Goal: Transaction & Acquisition: Book appointment/travel/reservation

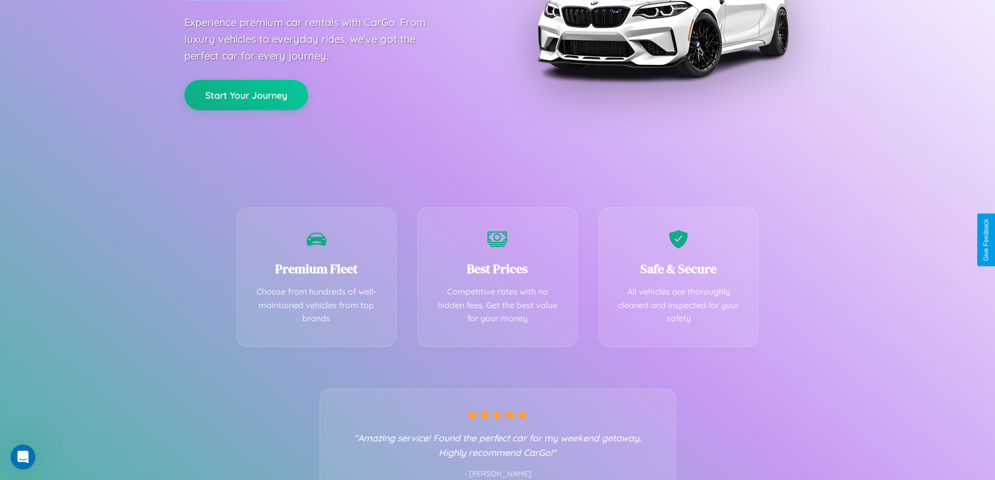
scroll to position [206, 0]
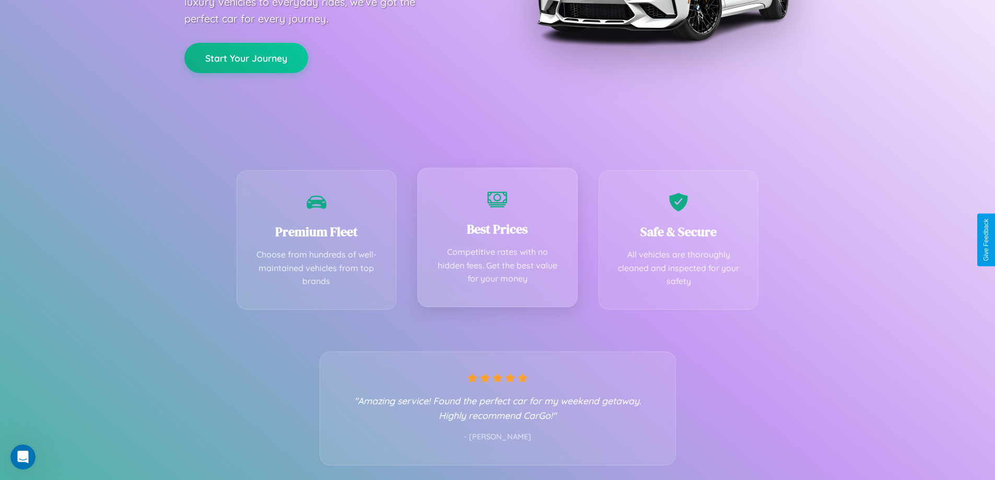
click at [497, 240] on div "Best Prices Competitive rates with no hidden fees. Get the best value for your …" at bounding box center [497, 238] width 160 height 140
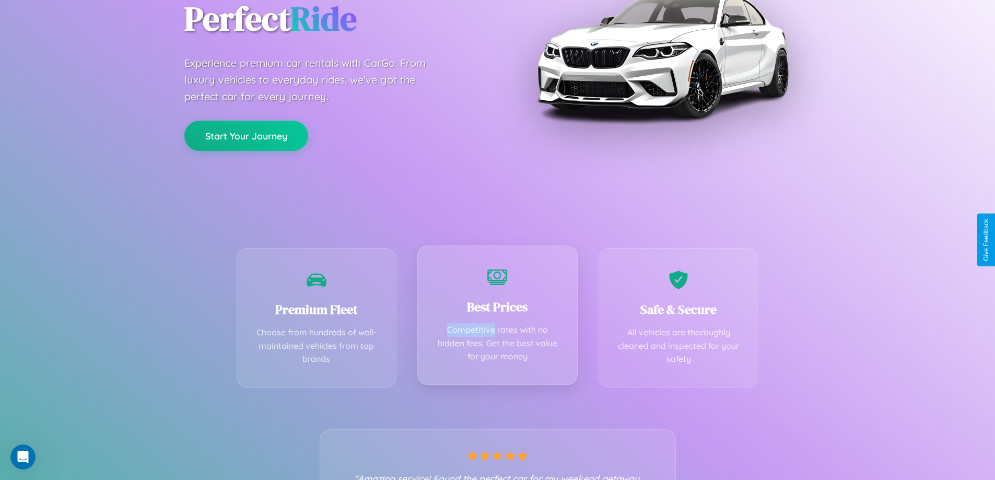
scroll to position [0, 0]
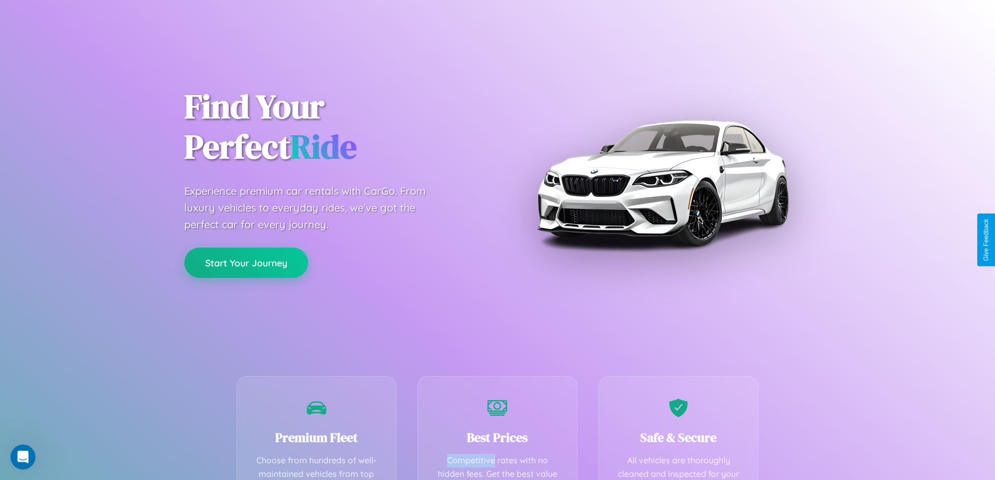
click at [246, 263] on button "Start Your Journey" at bounding box center [246, 263] width 124 height 30
click at [246, 262] on button "Start Your Journey" at bounding box center [246, 263] width 124 height 30
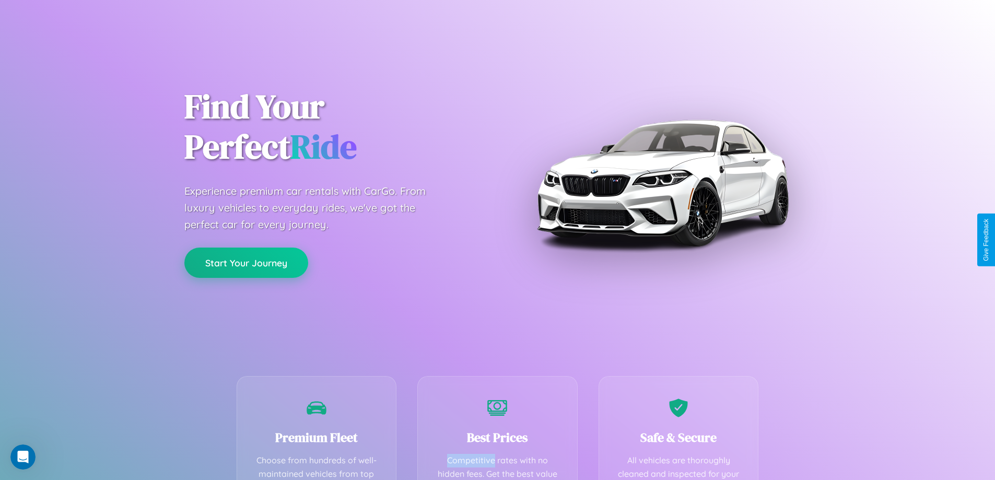
click at [246, 262] on button "Start Your Journey" at bounding box center [246, 263] width 124 height 30
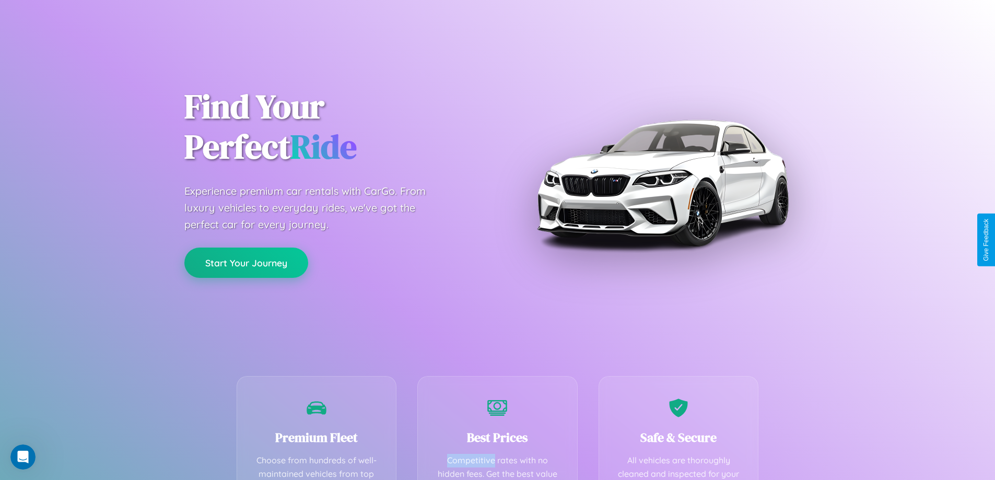
click at [246, 262] on button "Start Your Journey" at bounding box center [246, 263] width 124 height 30
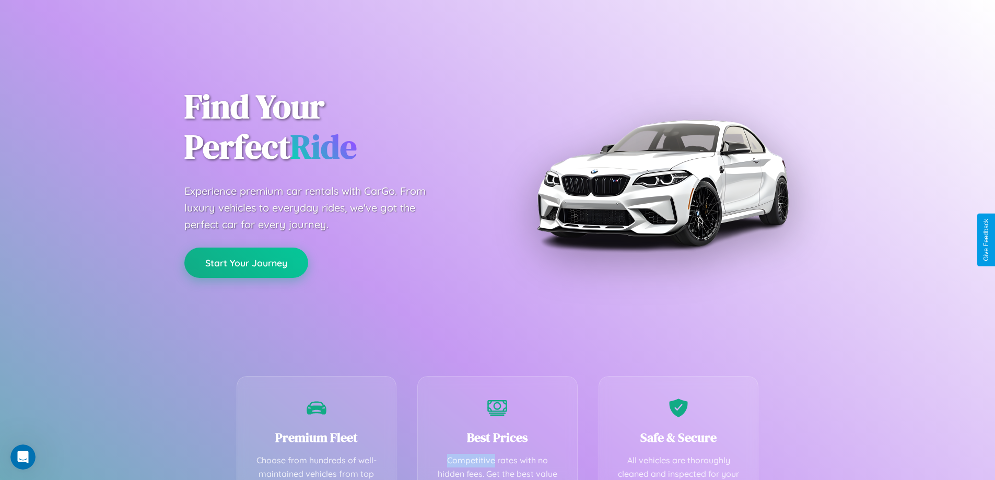
click at [246, 262] on button "Start Your Journey" at bounding box center [246, 263] width 124 height 30
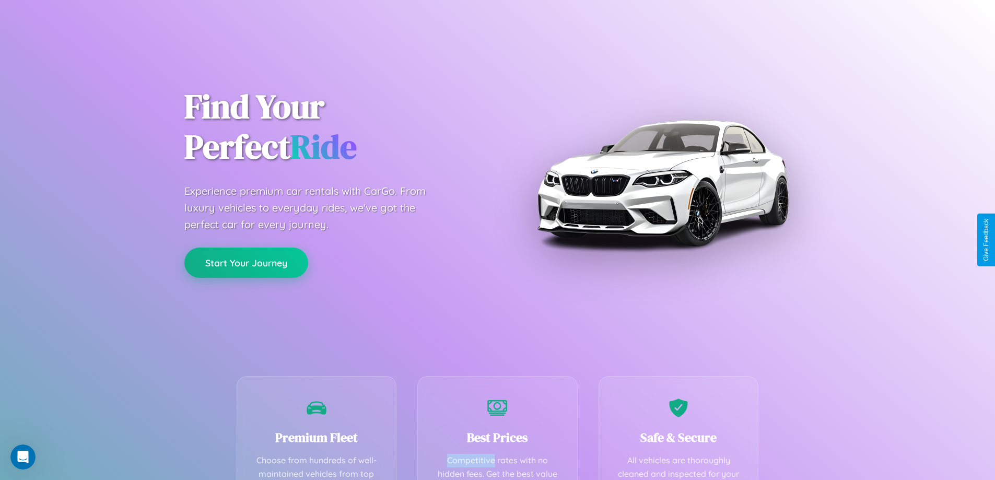
click at [246, 262] on button "Start Your Journey" at bounding box center [246, 263] width 124 height 30
